Goal: Task Accomplishment & Management: Manage account settings

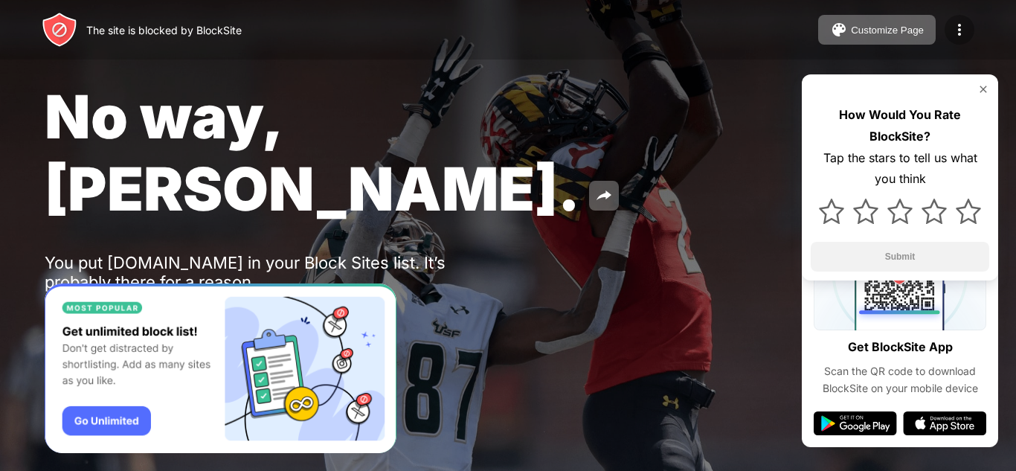
click at [956, 26] on img at bounding box center [960, 30] width 18 height 18
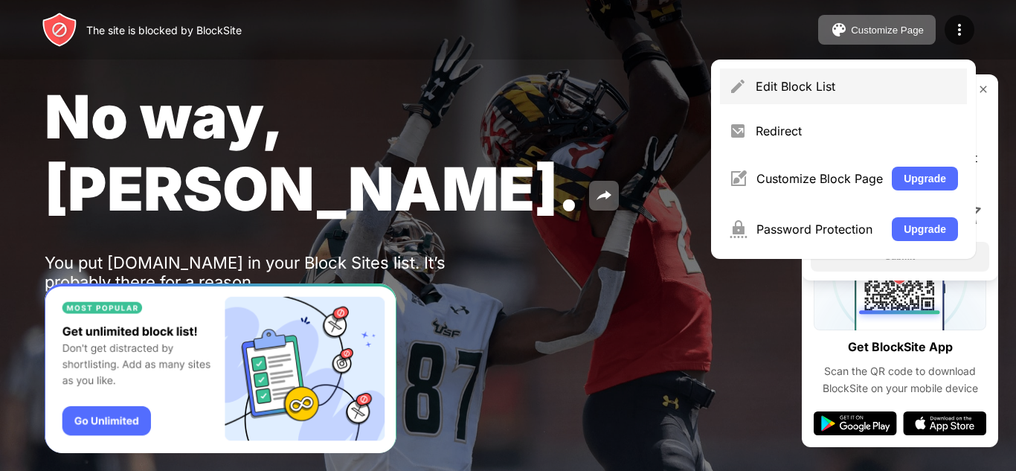
click at [848, 91] on div "Edit Block List" at bounding box center [857, 86] width 202 height 15
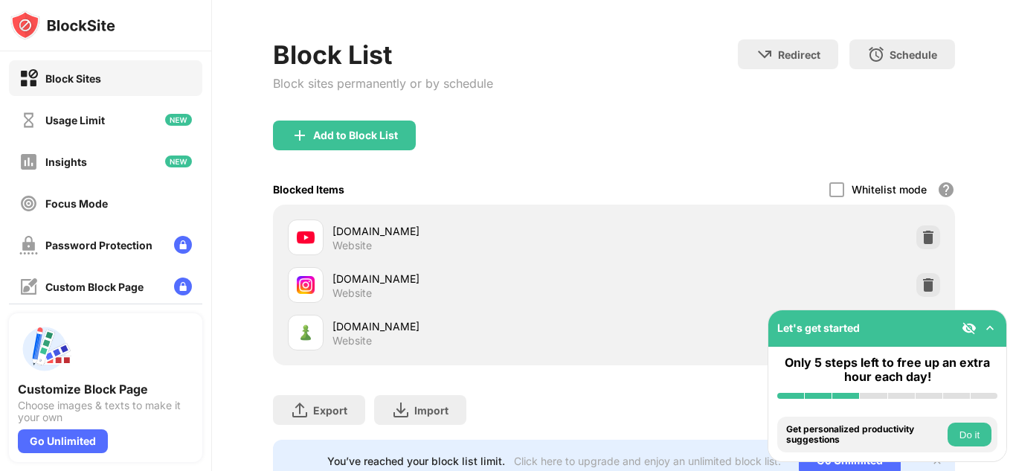
scroll to position [117, 0]
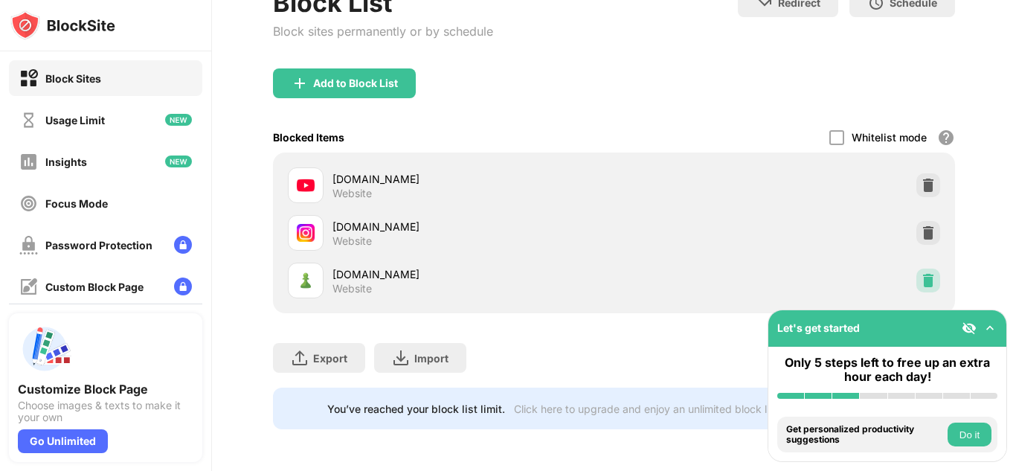
click at [921, 273] on img at bounding box center [928, 280] width 15 height 15
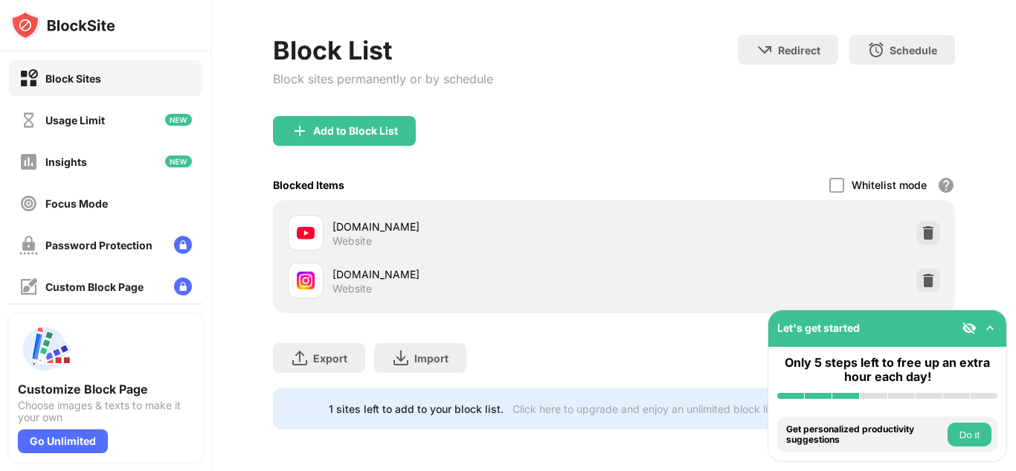
scroll to position [69, 0]
click at [377, 125] on div "Add to Block List" at bounding box center [355, 131] width 85 height 12
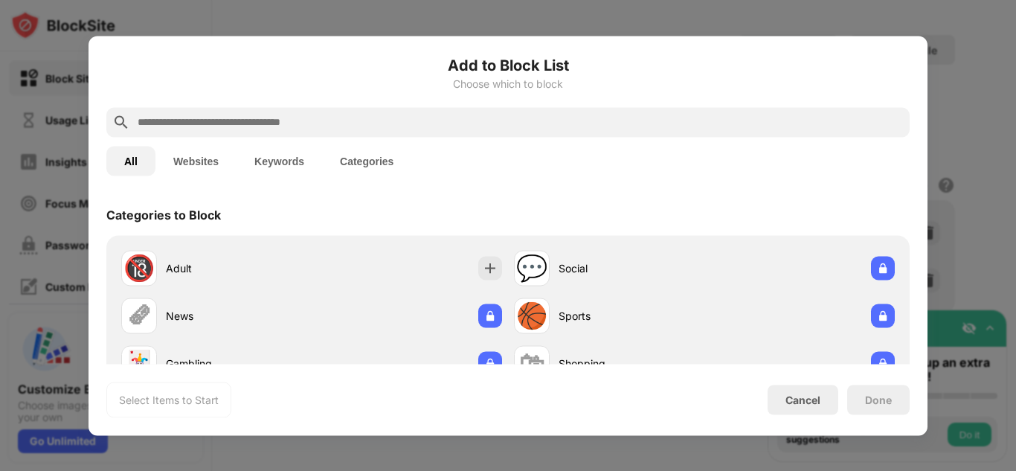
click at [293, 128] on input "text" at bounding box center [520, 122] width 768 height 18
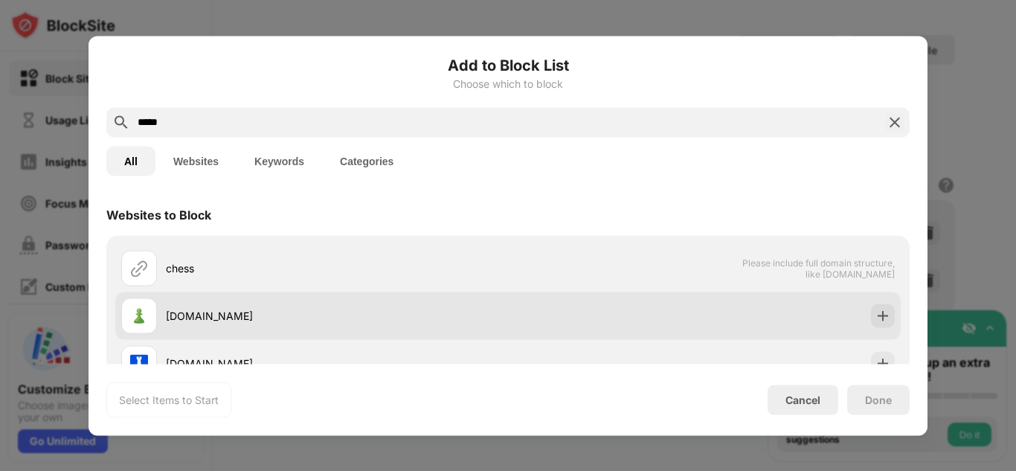
type input "*****"
click at [335, 305] on div "[DOMAIN_NAME]" at bounding box center [314, 316] width 387 height 36
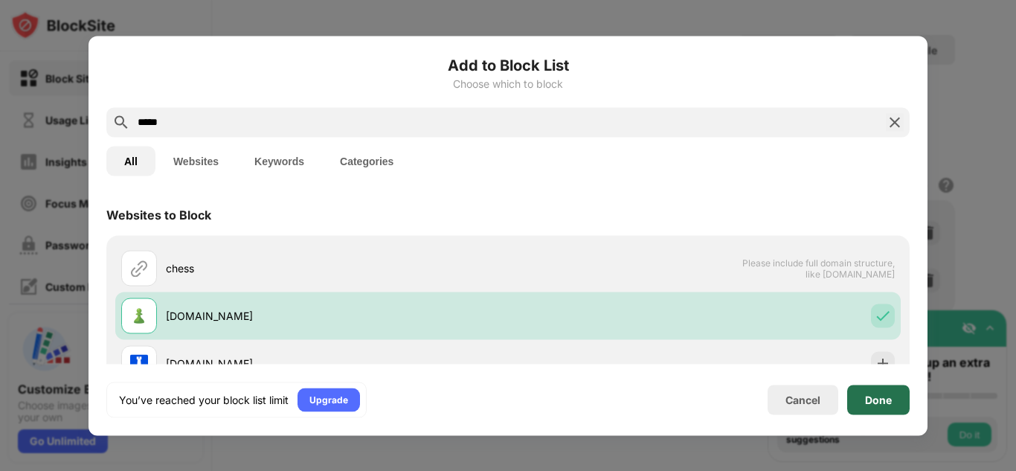
click at [885, 403] on div "Done" at bounding box center [878, 400] width 27 height 12
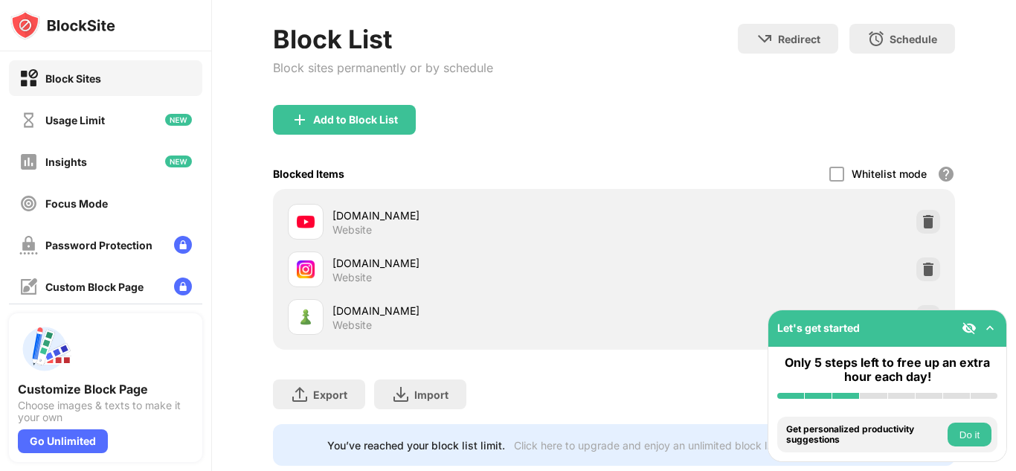
scroll to position [117, 0]
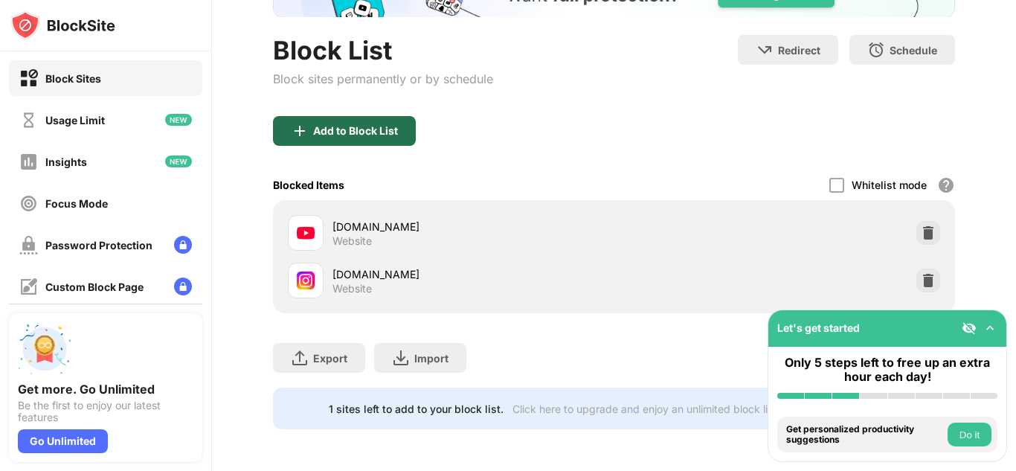
click at [385, 116] on div "Add to Block List" at bounding box center [344, 131] width 143 height 30
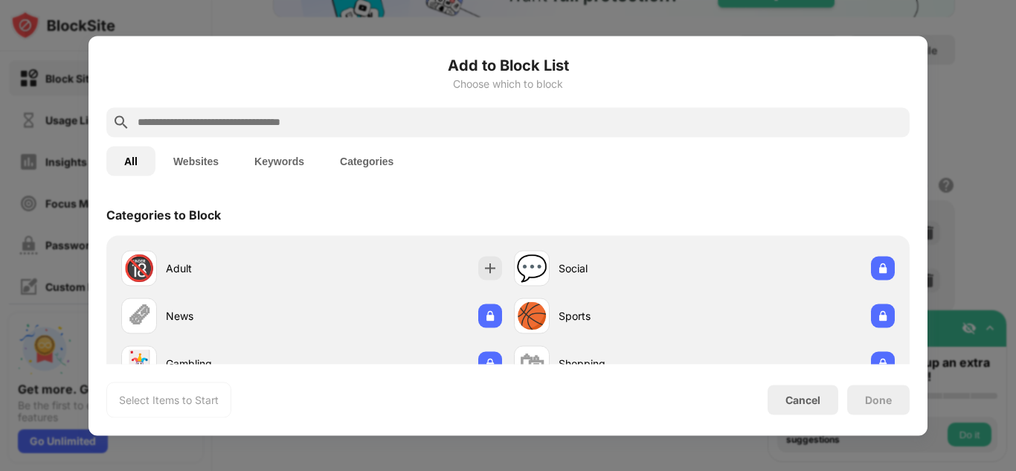
click at [304, 124] on input "text" at bounding box center [520, 122] width 768 height 18
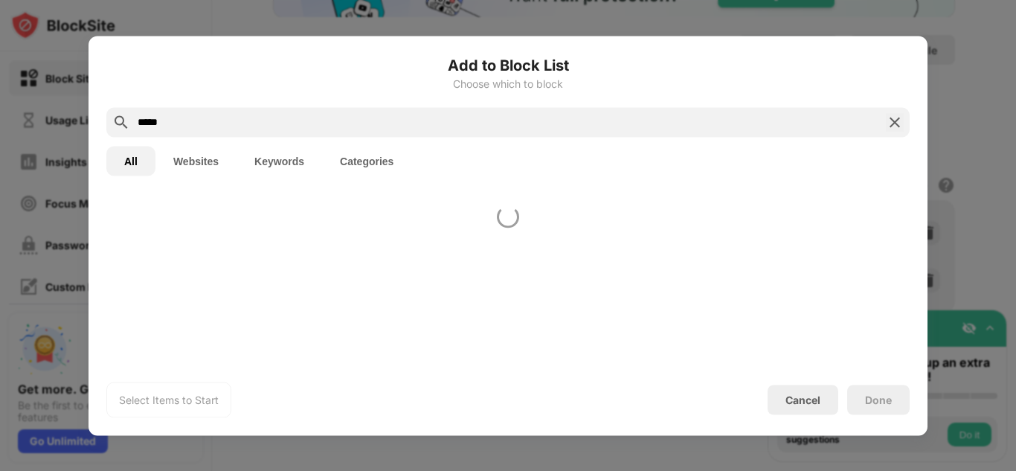
type input "*****"
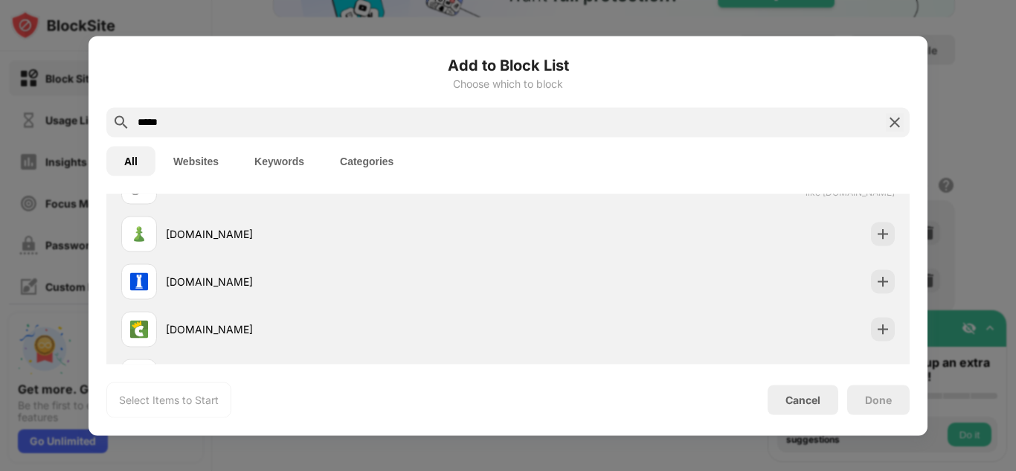
scroll to position [30, 0]
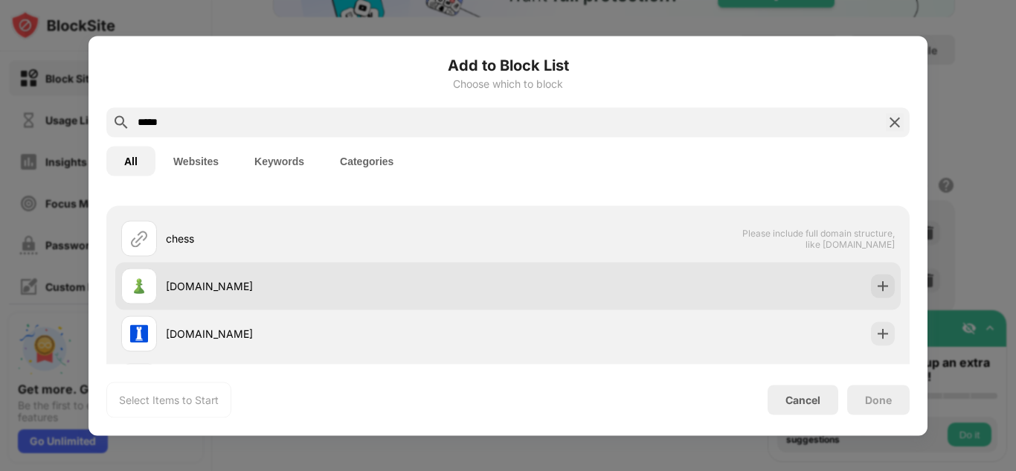
click at [541, 269] on div "[DOMAIN_NAME]" at bounding box center [508, 286] width 786 height 48
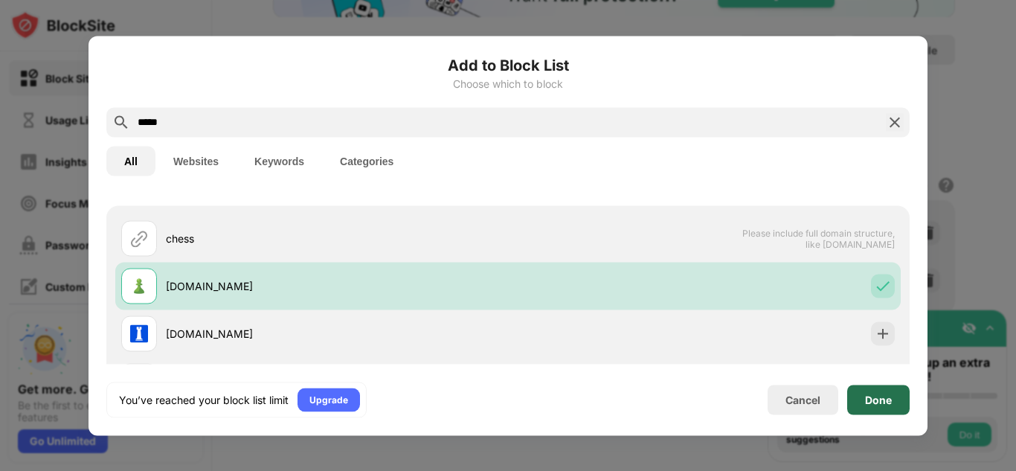
click at [877, 391] on div "Done" at bounding box center [879, 400] width 63 height 30
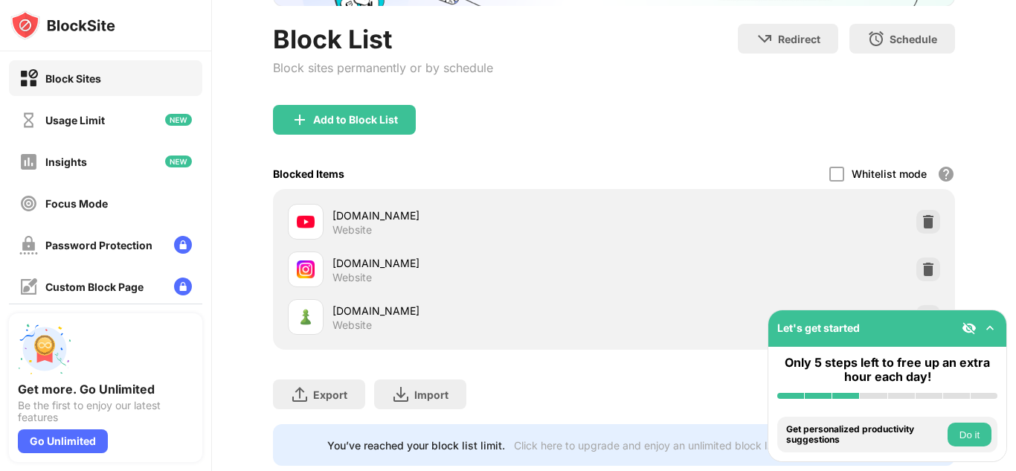
scroll to position [179, 0]
